Goal: Download file/media

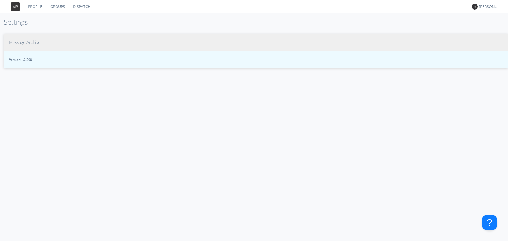
click at [35, 43] on span "Message Archive" at bounding box center [25, 42] width 32 height 6
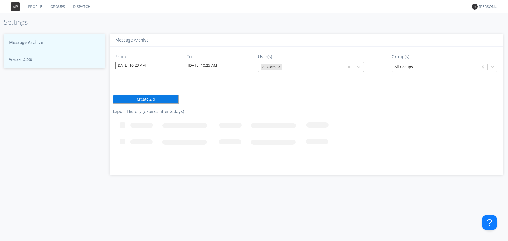
click at [156, 65] on input "[DATE] 10:23 AM" at bounding box center [137, 65] width 44 height 7
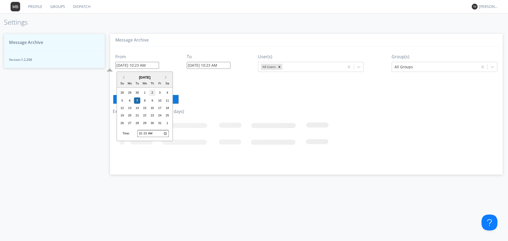
click at [153, 93] on div "2" at bounding box center [152, 93] width 6 height 6
type input "[DATE] 10:23 AM"
type input "[DATE] 10:24 AM"
click at [140, 66] on input "[DATE] 10:23 AM" at bounding box center [137, 65] width 44 height 7
click at [141, 133] on input "10:23" at bounding box center [153, 133] width 32 height 7
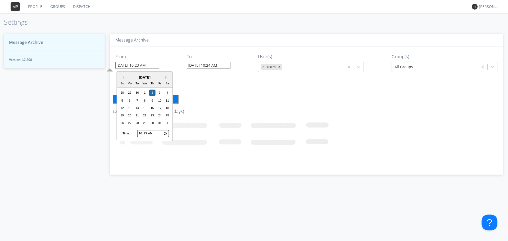
type input "05:23"
type input "[DATE] 5:23 AM"
type input "05:20"
type input "[DATE] 5:20 AM"
click at [144, 134] on input "05:20" at bounding box center [153, 133] width 32 height 7
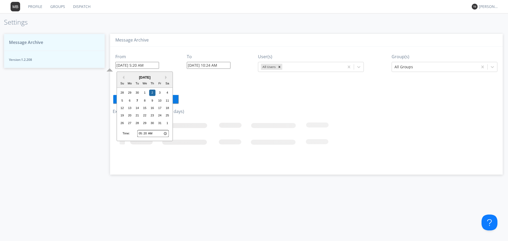
type input "05:00"
type input "[DATE] 5:00 AM"
click at [153, 134] on input "05:00" at bounding box center [153, 133] width 32 height 7
type input "17:00"
type input "[DATE] 5:00 PM"
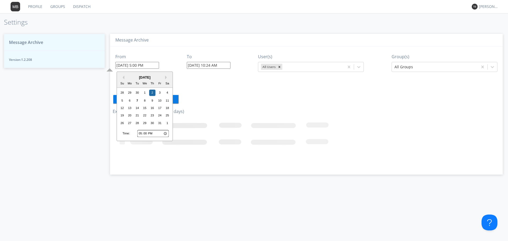
click at [199, 66] on input "[DATE] 10:24 AM" at bounding box center [209, 65] width 44 height 7
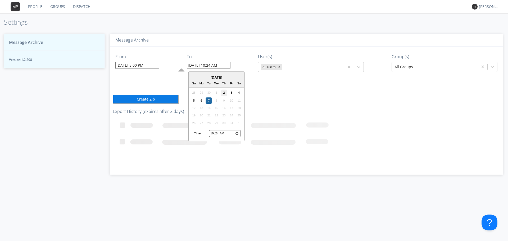
click at [225, 91] on div "2" at bounding box center [224, 93] width 6 height 6
type input "[DATE] 10:24 AM"
click at [218, 64] on input "[DATE] 10:24 AM" at bounding box center [209, 65] width 44 height 7
click at [212, 134] on input "10:24" at bounding box center [225, 133] width 32 height 7
type input "08:24"
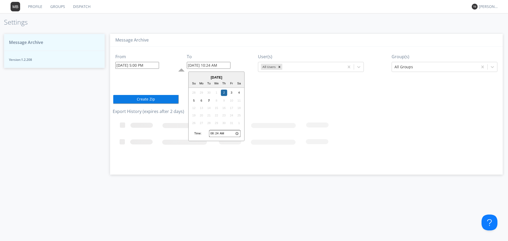
type input "[DATE] 8:24 AM"
type input "08:00"
type input "[DATE] 8:00 AM"
type input "20:00"
type input "[DATE] 8:00 PM"
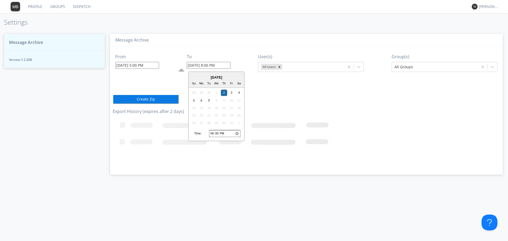
click at [161, 84] on div "From [DATE] 5:00 PM To [DATE] 8:00 PM [DATE] Su Mo Tu We Th Fr Sa 28 29 30 1 2 …" at bounding box center [307, 109] width 388 height 124
click at [158, 100] on button "Create Zip" at bounding box center [146, 100] width 66 height 10
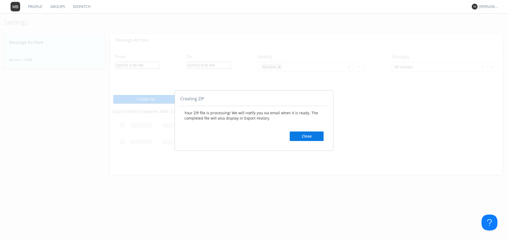
click at [309, 136] on button "Close" at bounding box center [307, 137] width 34 height 10
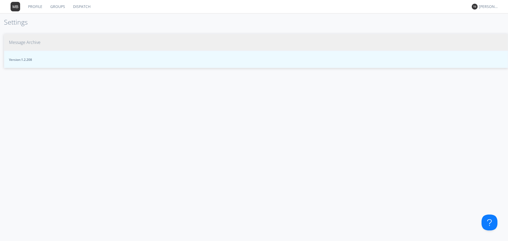
click at [33, 43] on span "Message Archive" at bounding box center [25, 42] width 32 height 6
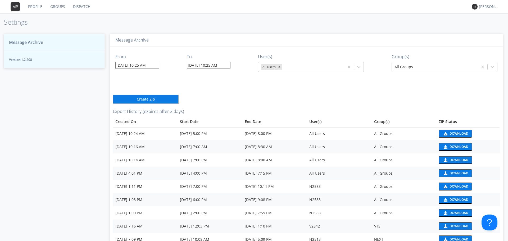
click at [447, 132] on button "Download" at bounding box center [455, 134] width 33 height 8
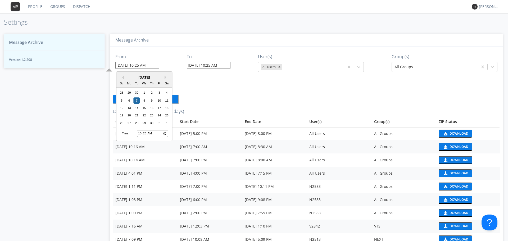
click at [136, 65] on input "10/07/2025 10:25 AM" at bounding box center [137, 65] width 44 height 7
click at [129, 99] on div "6" at bounding box center [129, 100] width 6 height 6
type input "10/06/2025 10:25 AM"
type input "10/07/2025 10:27 AM"
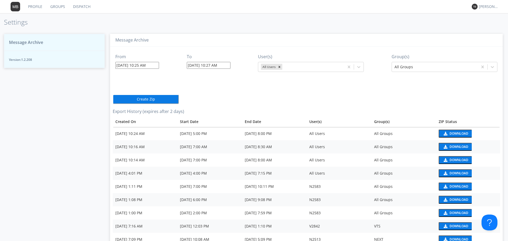
click at [136, 66] on input "10/06/2025 10:25 AM" at bounding box center [137, 65] width 44 height 7
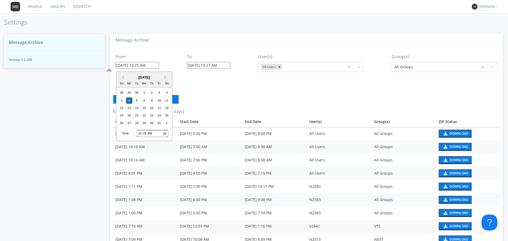
click at [140, 135] on input "10:25" at bounding box center [153, 133] width 32 height 7
type input "04:25"
type input "10/06/2025 4:25 AM"
type input "04:03"
type input "10/06/2025 4:03 AM"
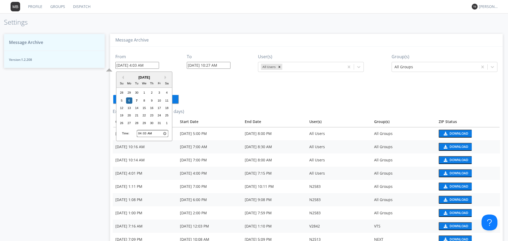
type input "04:30"
type input "10/06/2025 4:30 AM"
type input "16:30"
click at [152, 94] on div "2" at bounding box center [152, 93] width 6 height 6
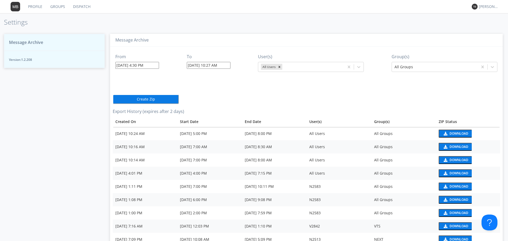
type input "10/02/2025 4:30 PM"
click at [205, 66] on input "10/07/2025 10:27 AM" at bounding box center [209, 65] width 44 height 7
click at [148, 64] on input "10/02/2025 4:30 PM" at bounding box center [137, 65] width 44 height 7
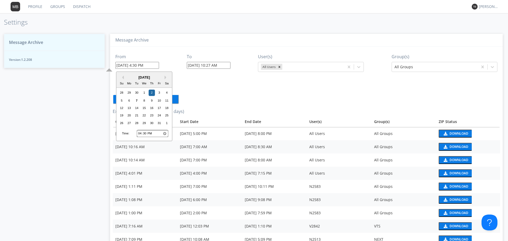
click at [145, 134] on input "16:30" at bounding box center [153, 133] width 32 height 7
type input "16:02"
type input "10/02/2025 4:02 PM"
type input "16:20"
type input "10/02/2025 4:20 PM"
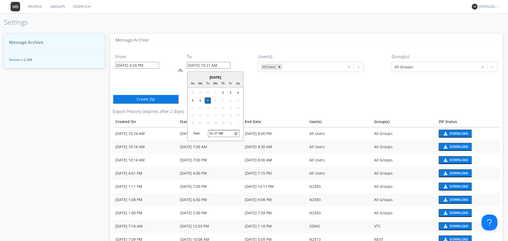
click at [211, 66] on input "10/07/2025 10:27 AM" at bounding box center [209, 65] width 44 height 7
click at [223, 93] on div "2" at bounding box center [223, 93] width 6 height 6
type input "10/02/2025 10:27 AM"
drag, startPoint x: 224, startPoint y: 61, endPoint x: 224, endPoint y: 68, distance: 7.2
click at [224, 62] on div "To 10/02/2025 10:27 AM" at bounding box center [209, 60] width 44 height 23
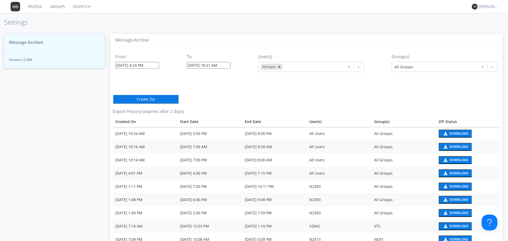
click at [215, 66] on input "10/02/2025 10:27 AM" at bounding box center [209, 65] width 44 height 7
click at [211, 134] on input "10:27" at bounding box center [224, 133] width 32 height 7
type input "08:27"
type input "10/02/2025 8:27 AM"
type input "08:00"
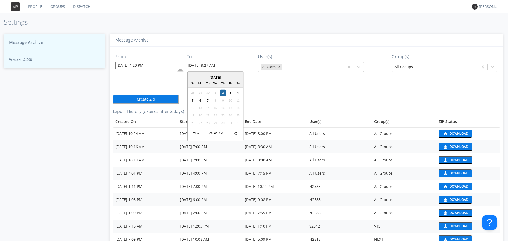
type input "[DATE] 8:00 AM"
type input "20:00"
type input "[DATE] 8:00 PM"
click at [141, 99] on button "Create Zip" at bounding box center [146, 100] width 66 height 10
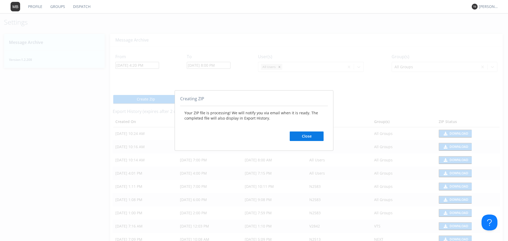
click at [311, 138] on button "Close" at bounding box center [307, 137] width 34 height 10
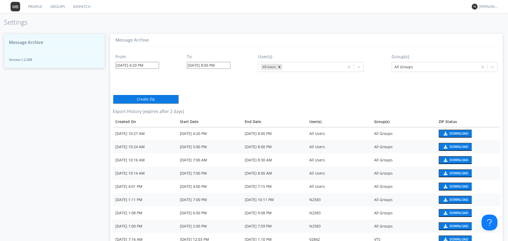
click at [448, 131] on button "Download" at bounding box center [455, 134] width 33 height 8
